Goal: Transaction & Acquisition: Register for event/course

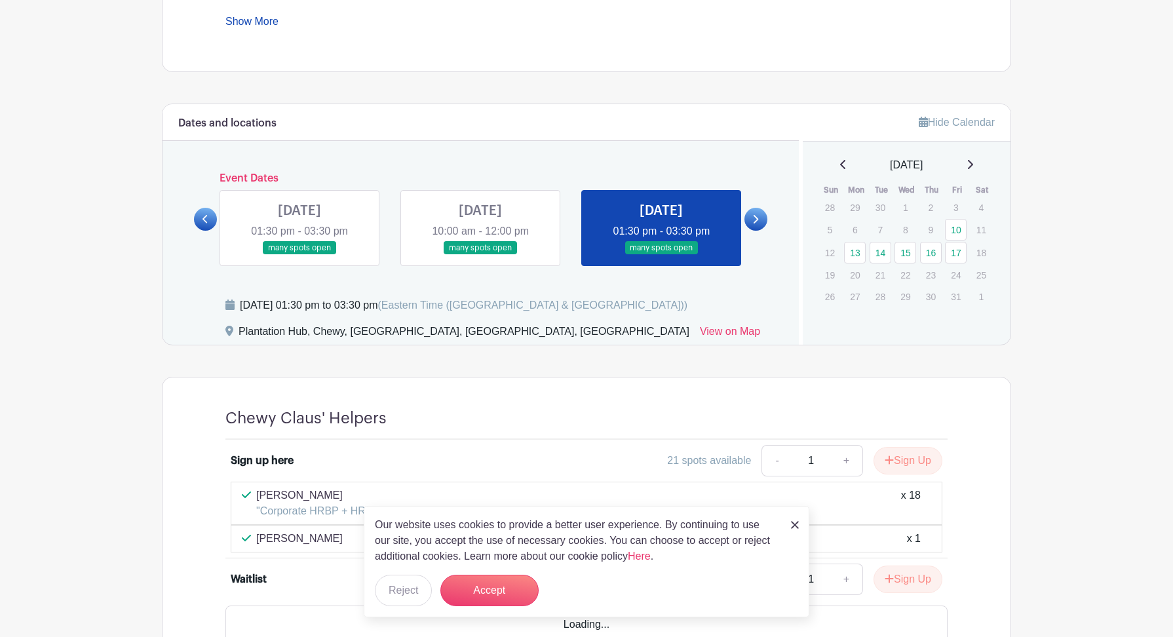
scroll to position [710, 0]
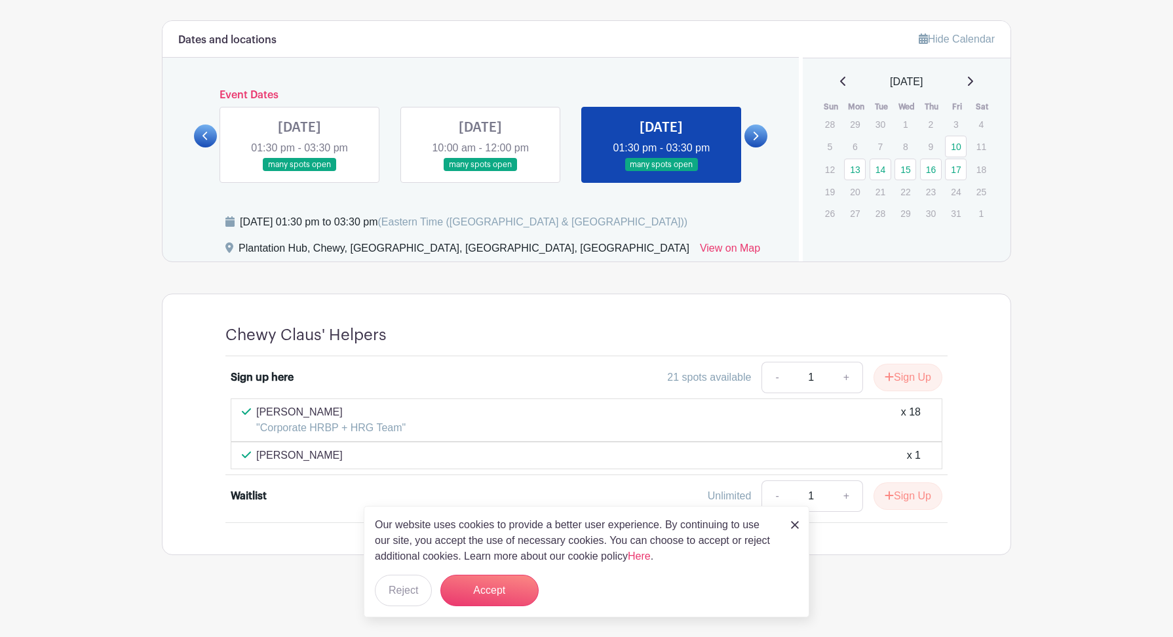
click at [792, 526] on img at bounding box center [795, 525] width 8 height 8
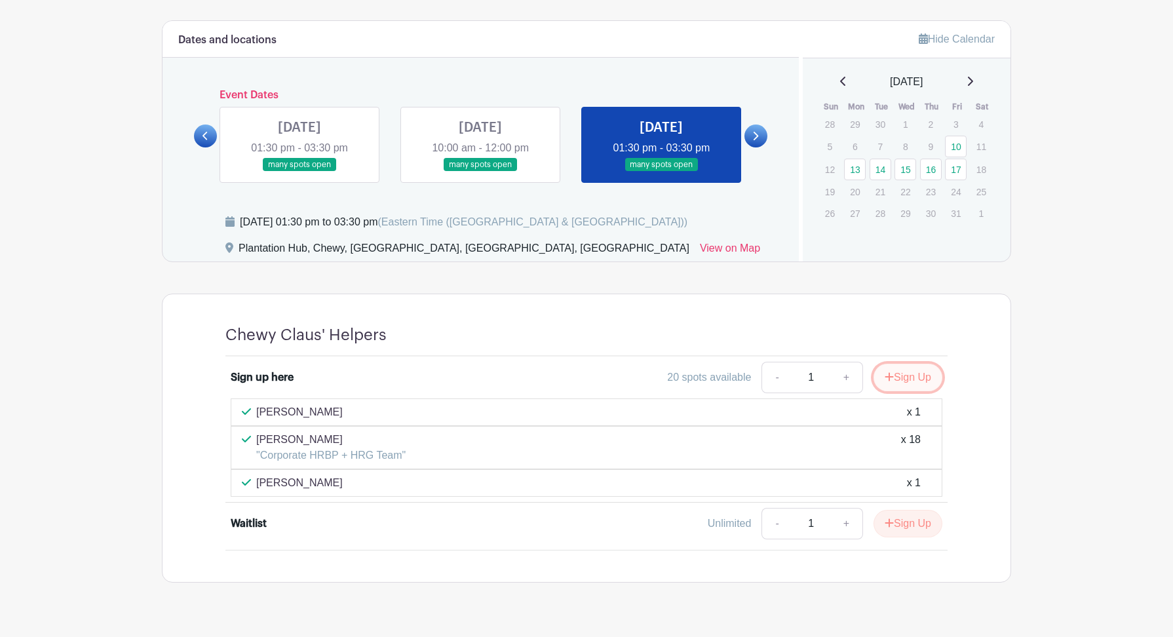
click at [911, 388] on button "Sign Up" at bounding box center [907, 378] width 69 height 28
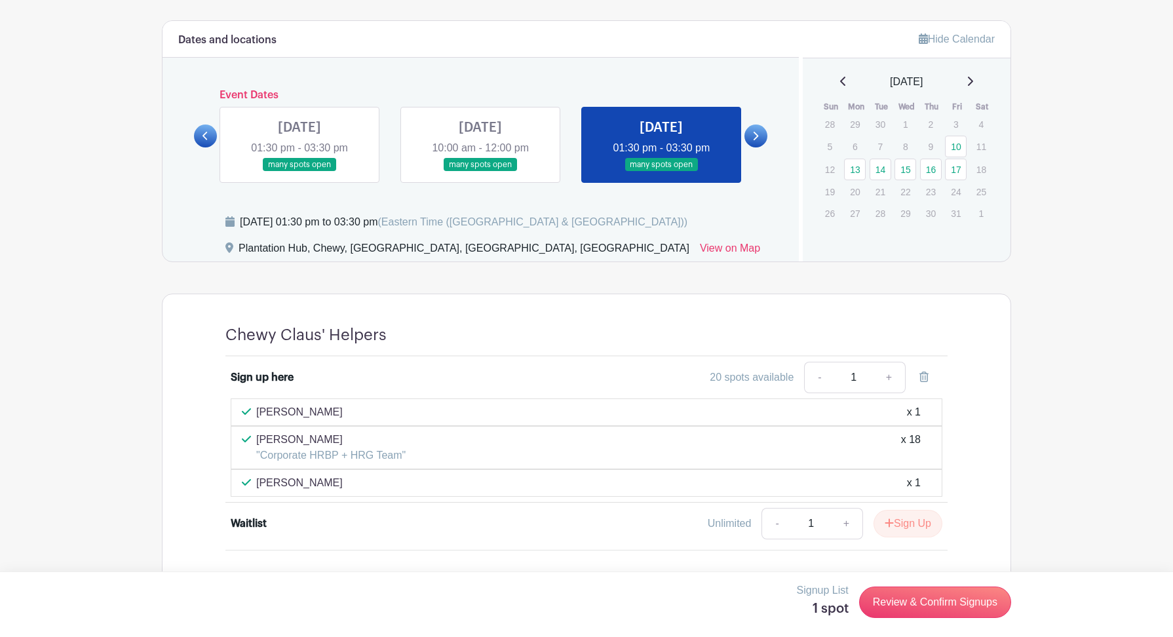
scroll to position [738, 0]
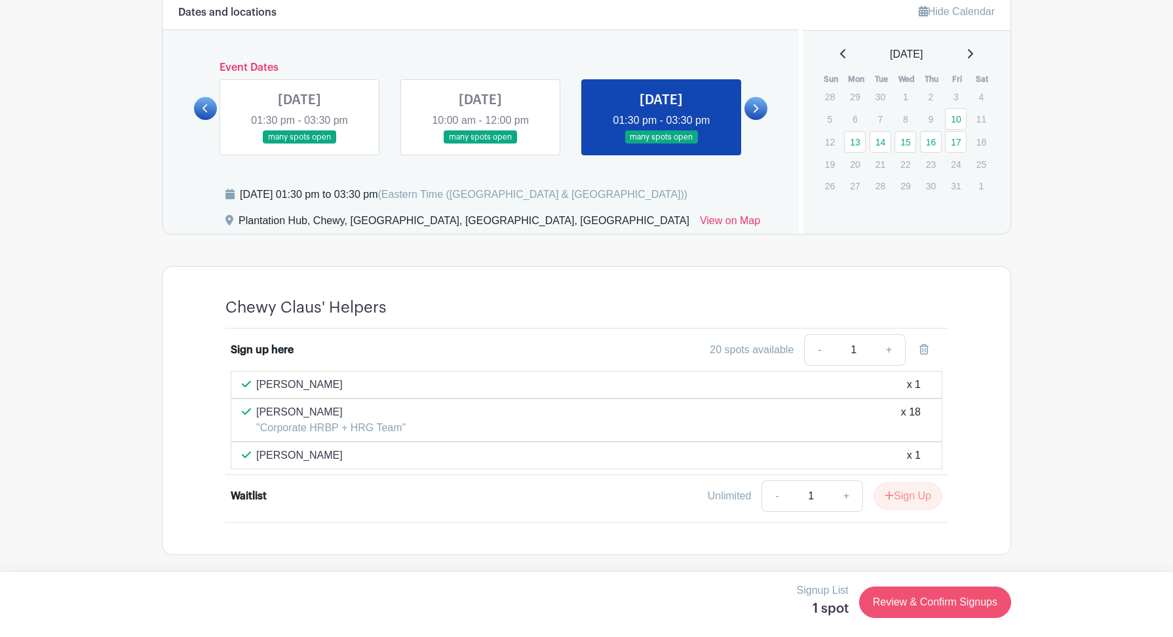
click at [939, 617] on div "Signup List 1 spot Review & Confirm Signups" at bounding box center [586, 601] width 849 height 39
click at [937, 597] on link "Review & Confirm Signups" at bounding box center [935, 601] width 152 height 31
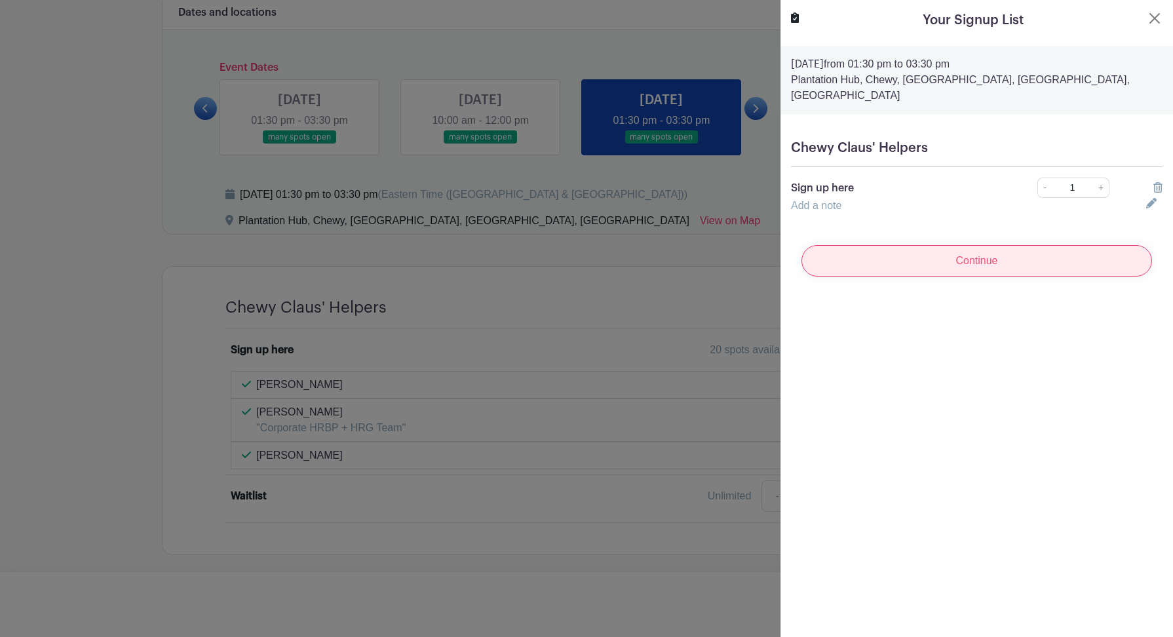
click at [917, 249] on input "Continue" at bounding box center [976, 260] width 350 height 31
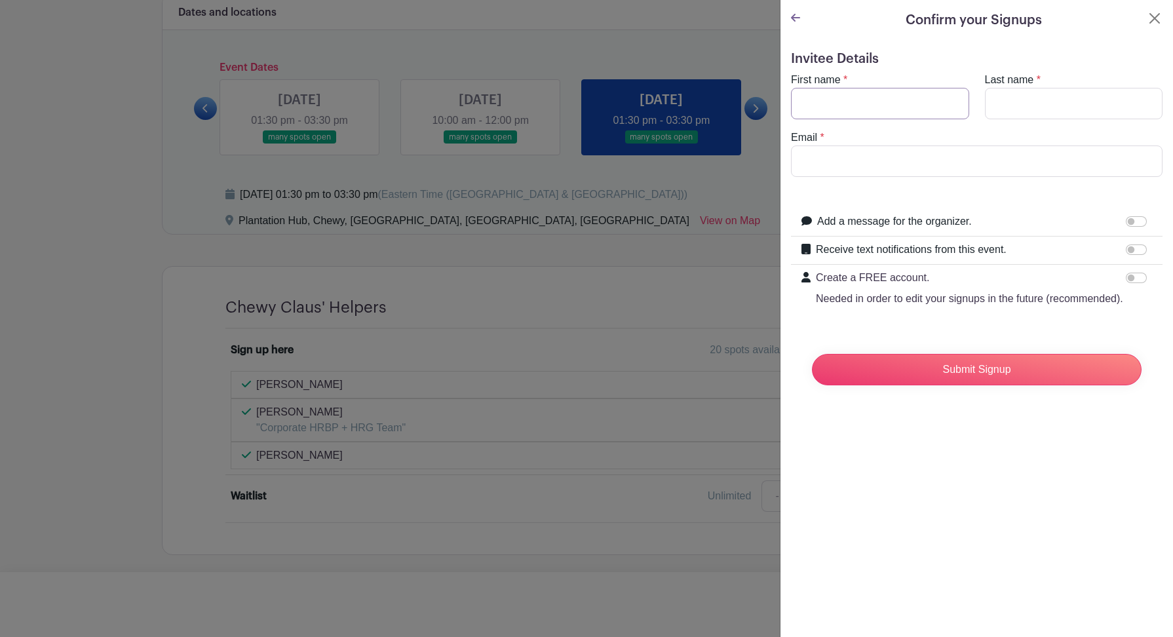
click at [862, 110] on input "First name" at bounding box center [880, 103] width 178 height 31
type input "[PERSON_NAME]"
click at [871, 148] on input "Email" at bounding box center [976, 160] width 371 height 31
type input "[EMAIL_ADDRESS][DOMAIN_NAME]"
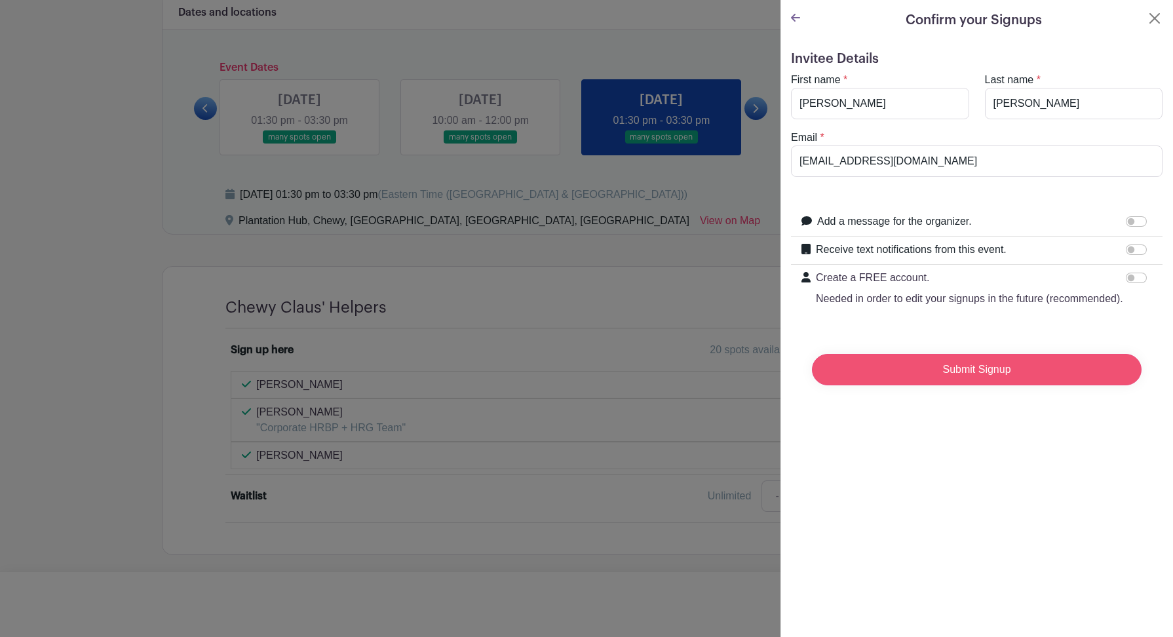
click at [937, 363] on input "Submit Signup" at bounding box center [977, 369] width 330 height 31
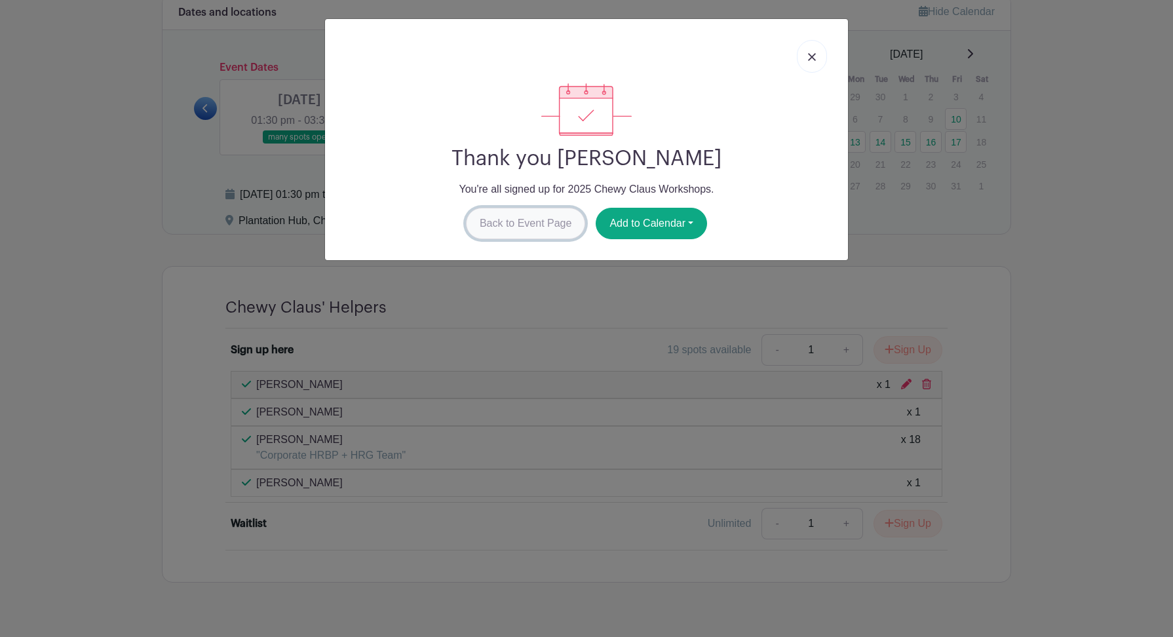
click at [551, 233] on link "Back to Event Page" at bounding box center [526, 223] width 120 height 31
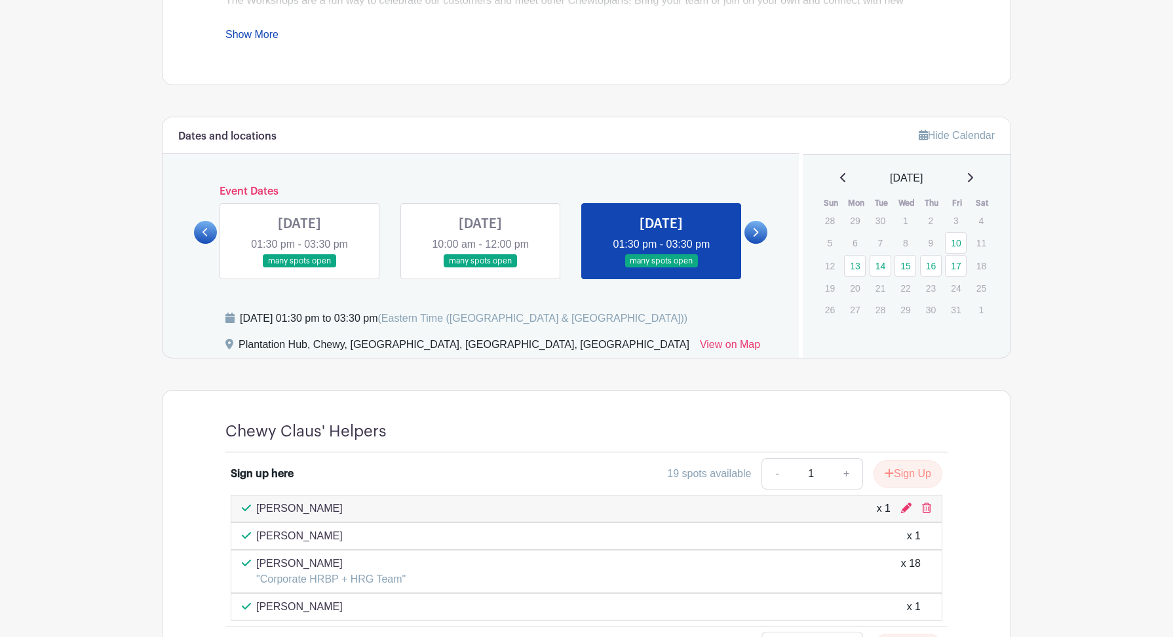
scroll to position [525, 0]
